Goal: Transaction & Acquisition: Subscribe to service/newsletter

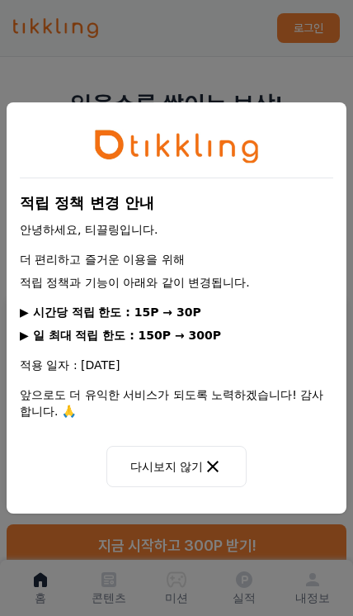
click at [208, 480] on button "다시보지 않기" at bounding box center [177, 466] width 140 height 41
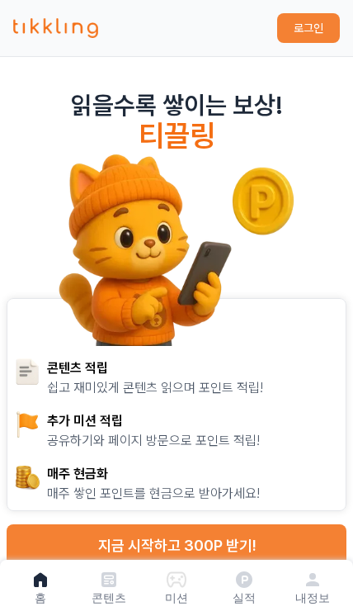
click at [267, 543] on button "지금 시작하고 300P 받기!" at bounding box center [177, 545] width 340 height 43
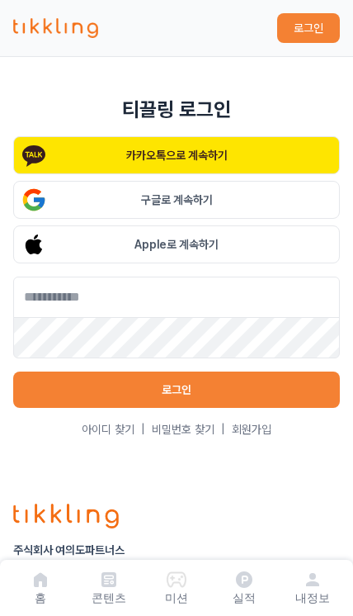
click at [303, 159] on button "카카오톡으로 계속하기" at bounding box center [176, 155] width 327 height 38
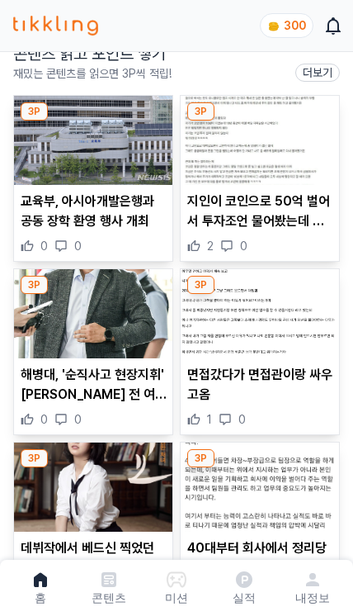
scroll to position [356, 0]
